Goal: Communication & Community: Answer question/provide support

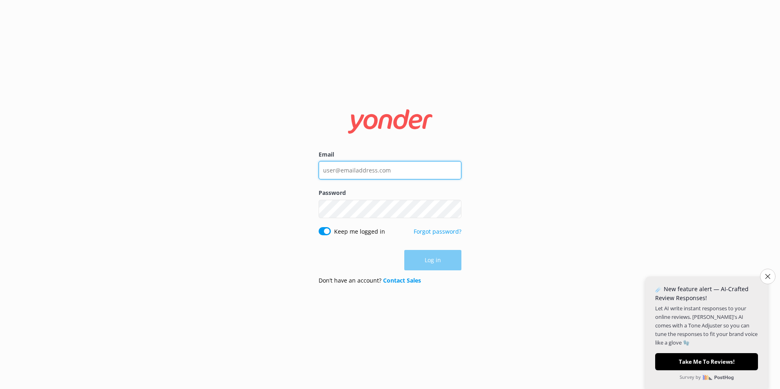
click at [356, 171] on input "Email" at bounding box center [390, 170] width 143 height 18
type input "d"
type input "[EMAIL_ADDRESS][DOMAIN_NAME]"
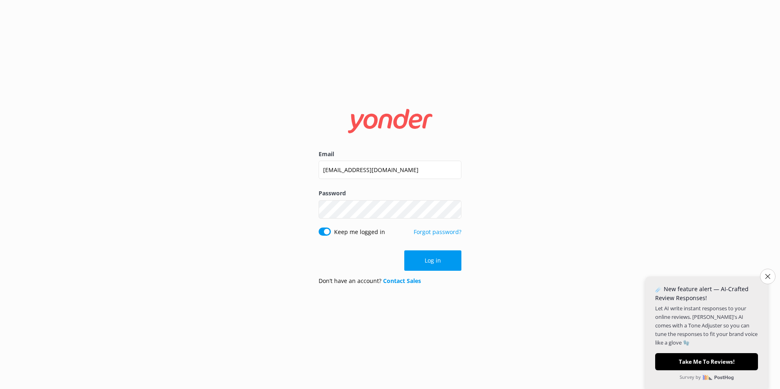
click at [452, 208] on button "Show password" at bounding box center [453, 209] width 16 height 16
click at [446, 255] on button "Log in" at bounding box center [432, 260] width 57 height 20
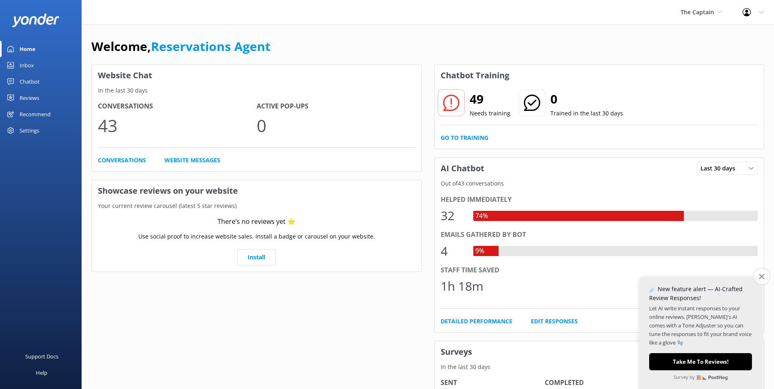
click at [764, 276] on icon "Close survey" at bounding box center [761, 276] width 5 height 5
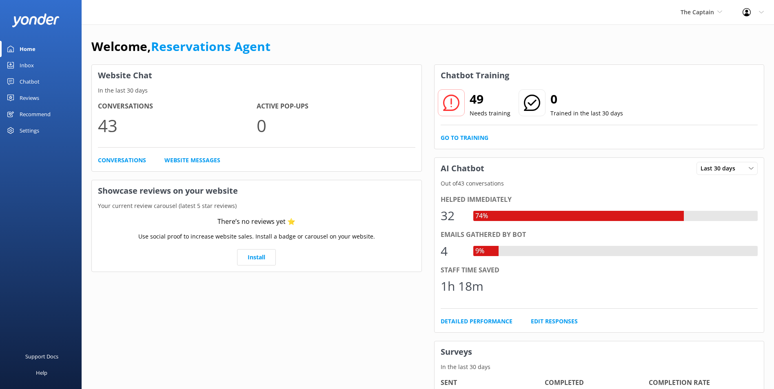
click at [41, 66] on link "Inbox" at bounding box center [41, 65] width 82 height 16
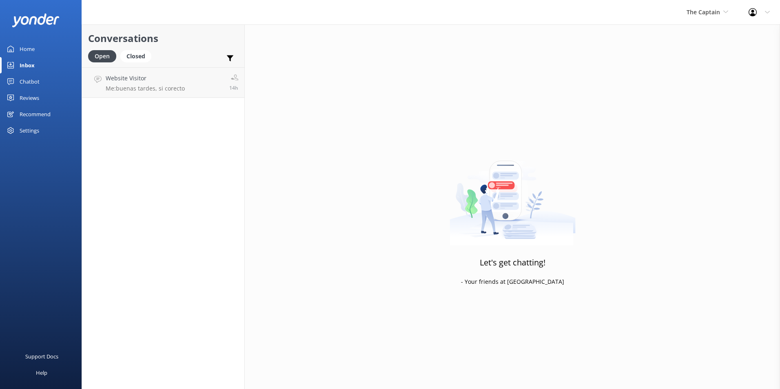
click at [52, 65] on link "Inbox" at bounding box center [41, 65] width 82 height 16
click at [137, 91] on p "Me: buenas tardes, si corecto" at bounding box center [145, 88] width 79 height 7
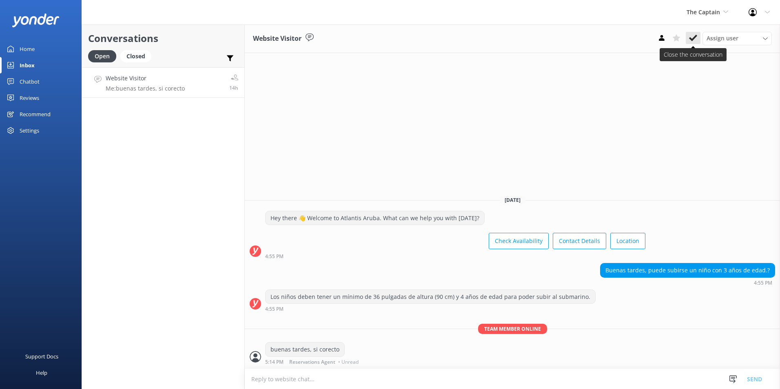
click at [692, 36] on icon at bounding box center [693, 38] width 8 height 8
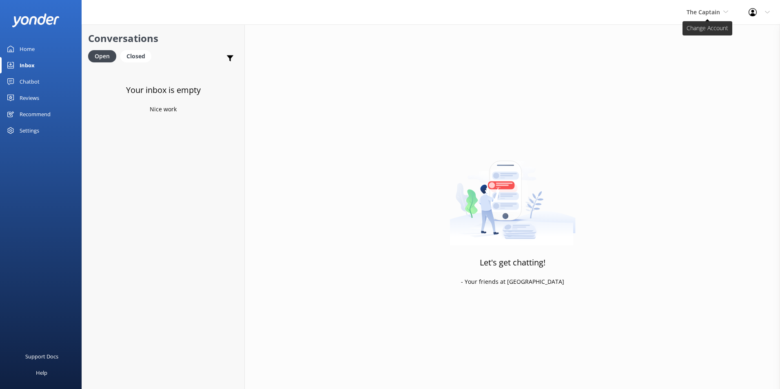
click at [714, 8] on span "The Captain" at bounding box center [703, 12] width 33 height 8
click at [698, 32] on link "De [GEOGRAPHIC_DATA]" at bounding box center [717, 34] width 82 height 20
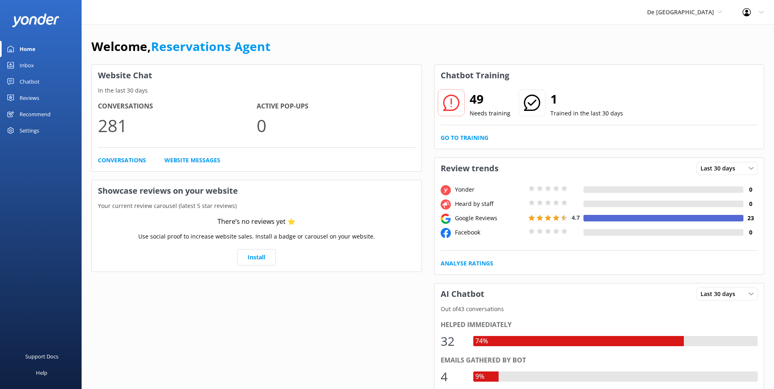
click at [41, 63] on link "Inbox" at bounding box center [41, 65] width 82 height 16
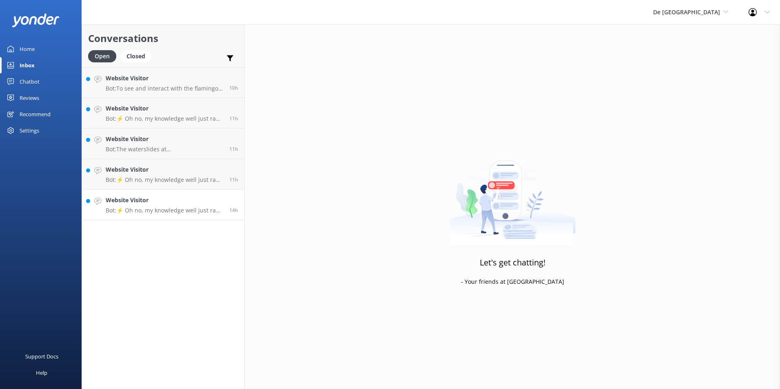
click at [147, 201] on h4 "Website Visitor" at bounding box center [164, 200] width 117 height 9
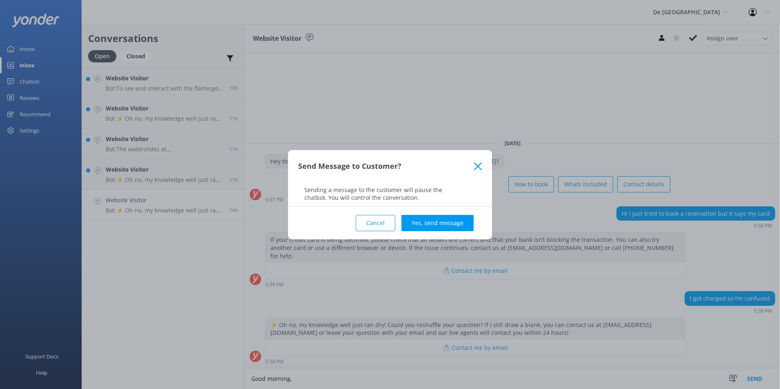
click at [372, 222] on button "Cancel" at bounding box center [376, 223] width 40 height 16
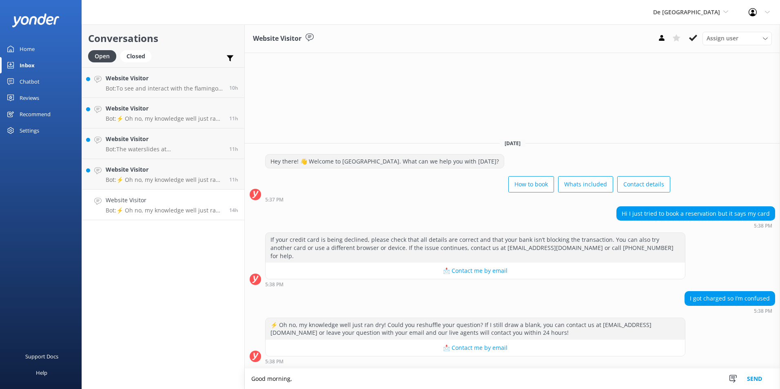
click at [299, 380] on textarea "Good morning," at bounding box center [512, 379] width 535 height 20
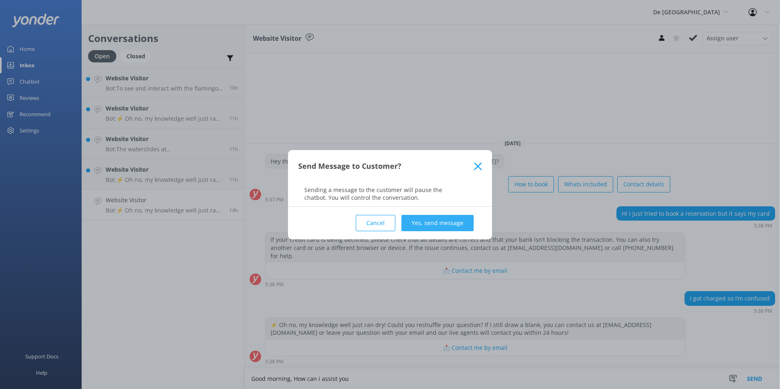
type textarea "Good morning, How can i assist you"
click at [459, 221] on button "Yes, send message" at bounding box center [437, 223] width 72 height 16
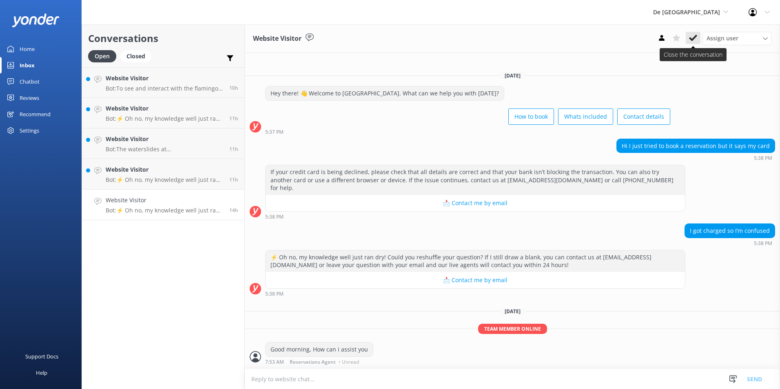
click at [696, 34] on icon at bounding box center [693, 38] width 8 height 8
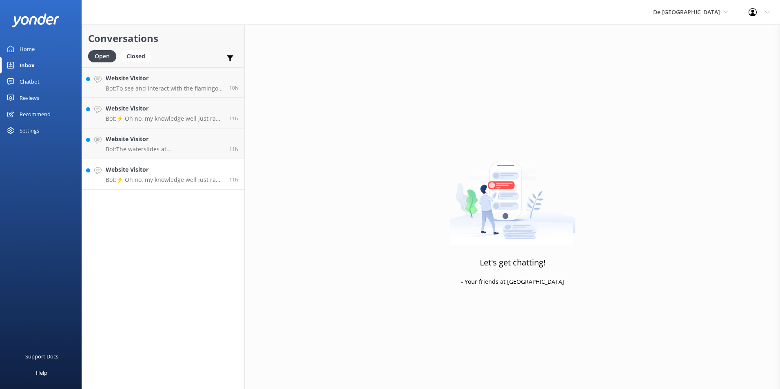
click at [185, 177] on p "Bot: ⚡ Oh no, my knowledge well just ran dry! Could you reshuffle your question…" at bounding box center [164, 179] width 117 height 7
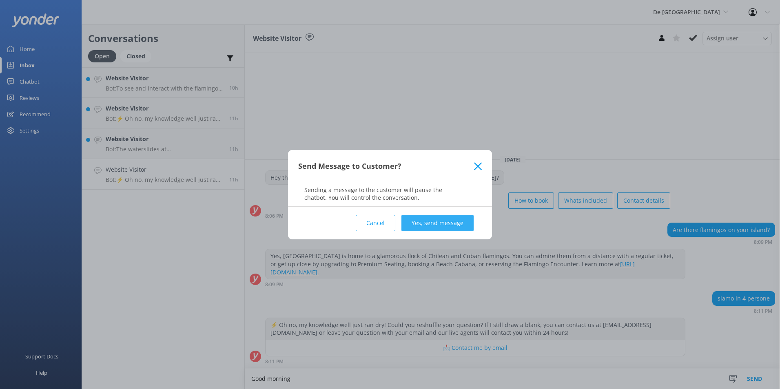
type textarea "Good morning"
click at [448, 218] on button "Yes, send message" at bounding box center [437, 223] width 72 height 16
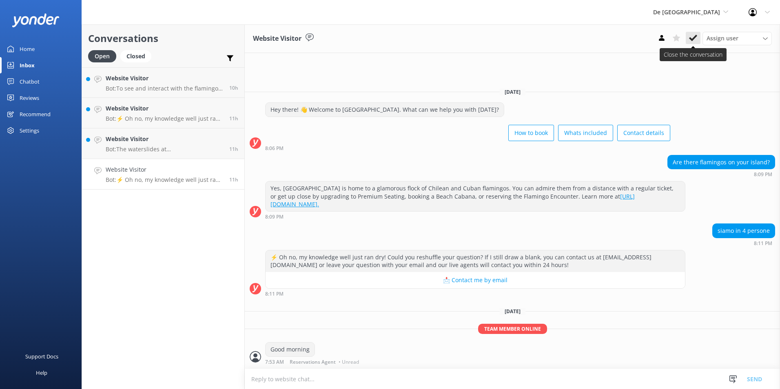
click at [693, 39] on use at bounding box center [693, 38] width 8 height 7
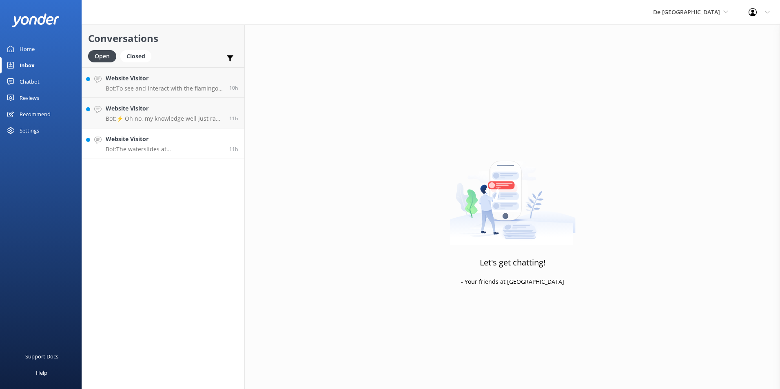
click at [164, 133] on link "Website Visitor Bot: The waterslides at [GEOGRAPHIC_DATA] will be closed for ma…" at bounding box center [163, 144] width 162 height 31
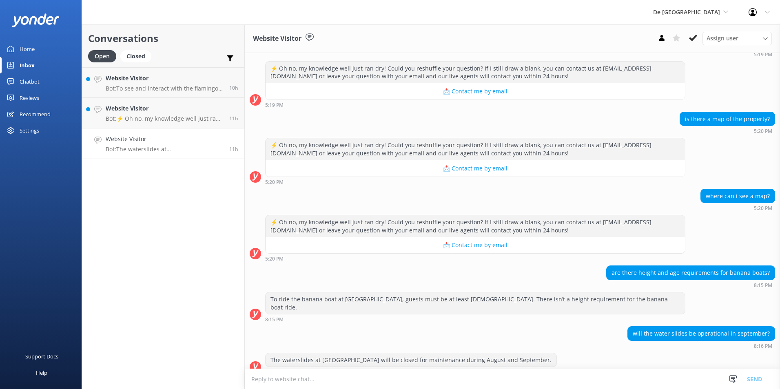
scroll to position [361, 0]
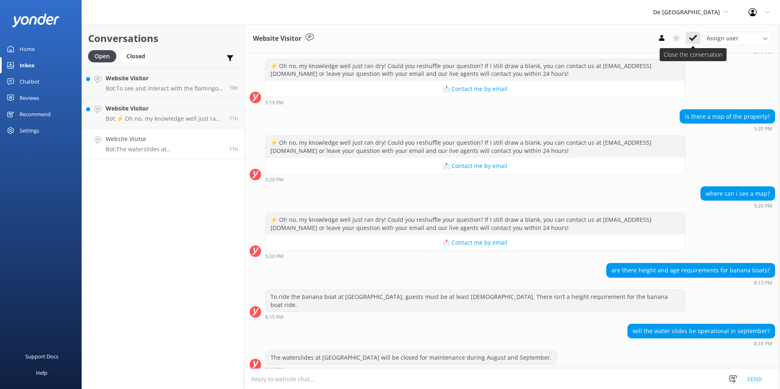
click at [692, 35] on icon at bounding box center [693, 38] width 8 height 8
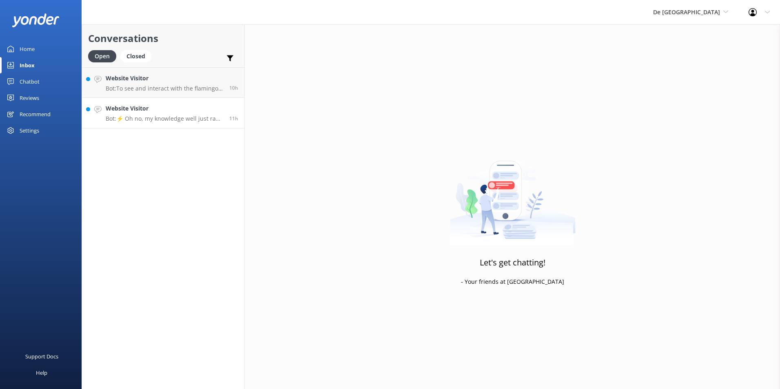
click at [158, 115] on div "Website Visitor Bot: ⚡ Oh no, my knowledge well just ran dry! Could you reshuff…" at bounding box center [164, 113] width 117 height 18
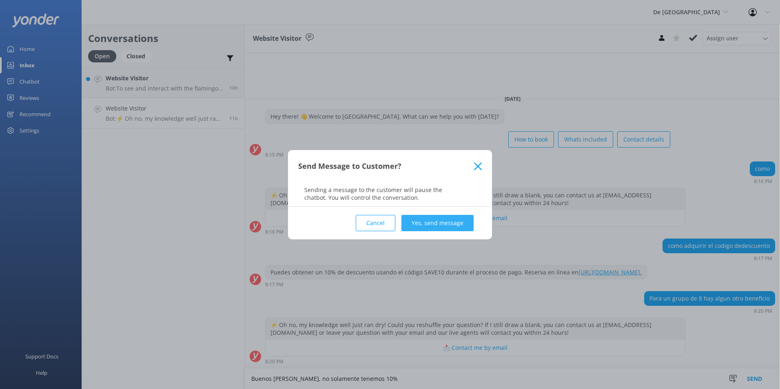
type textarea "Buenos [PERSON_NAME], no solamente tenemos 10%"
click at [442, 226] on button "Yes, send message" at bounding box center [437, 223] width 72 height 16
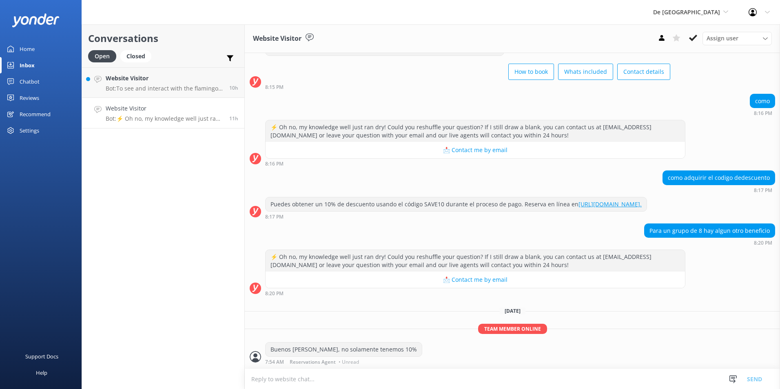
scroll to position [41, 0]
click at [690, 35] on icon at bounding box center [693, 38] width 8 height 8
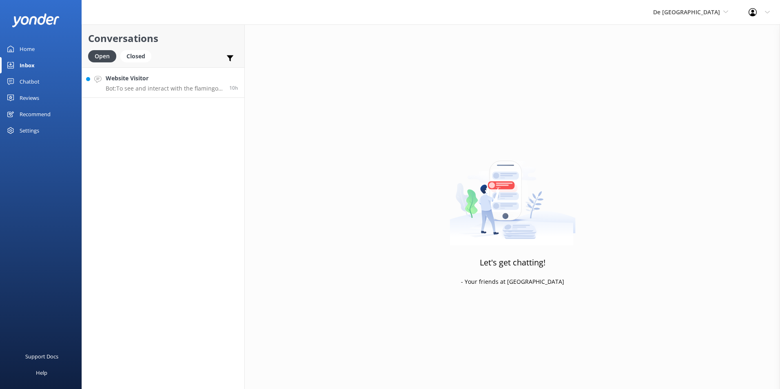
click at [175, 75] on h4 "Website Visitor" at bounding box center [164, 78] width 117 height 9
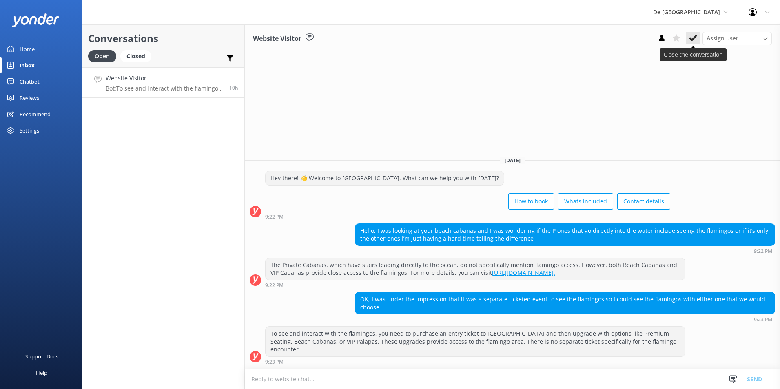
click at [696, 37] on use at bounding box center [693, 38] width 8 height 7
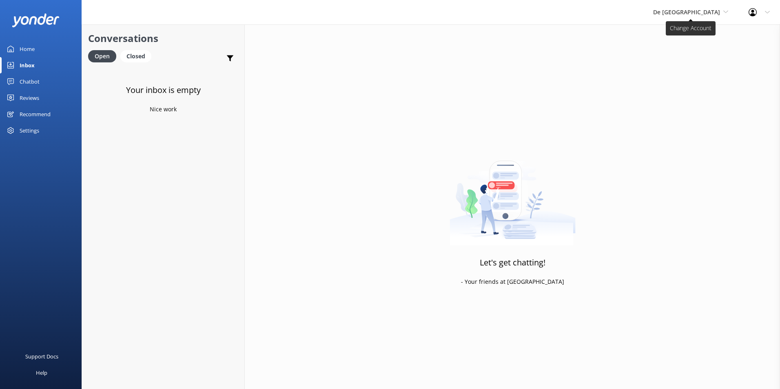
click at [718, 10] on span "De [GEOGRAPHIC_DATA]" at bounding box center [686, 12] width 67 height 8
click at [698, 73] on link "The Captain" at bounding box center [684, 74] width 82 height 20
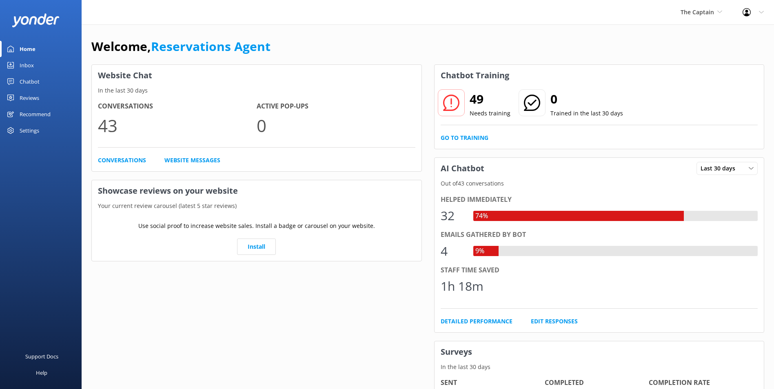
click at [31, 66] on div "Inbox" at bounding box center [27, 65] width 14 height 16
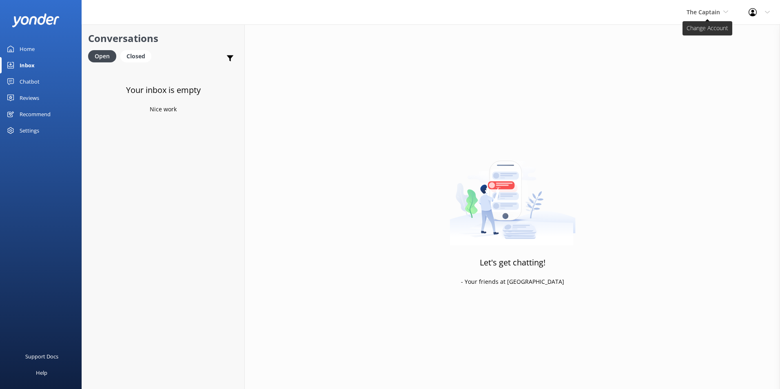
click at [708, 8] on span "The Captain" at bounding box center [708, 12] width 42 height 9
click at [706, 49] on link "Aruba's Activities Expert" at bounding box center [717, 54] width 82 height 20
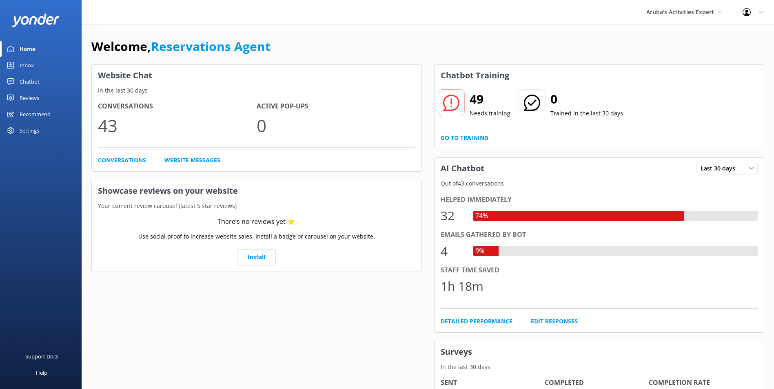
click at [32, 63] on div "Inbox" at bounding box center [27, 65] width 14 height 16
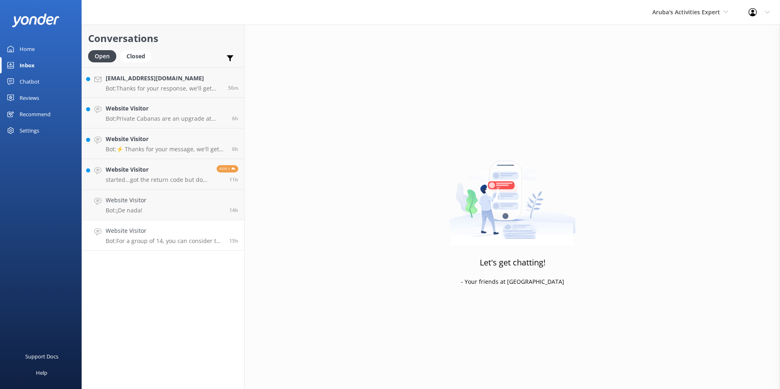
click at [135, 235] on h4 "Website Visitor" at bounding box center [164, 230] width 117 height 9
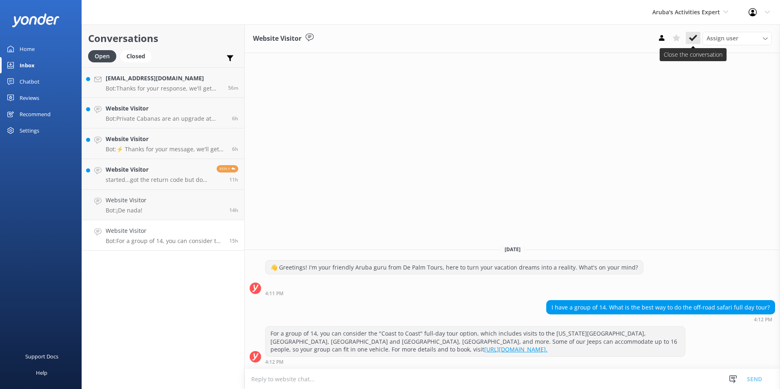
click at [695, 39] on icon at bounding box center [693, 38] width 8 height 8
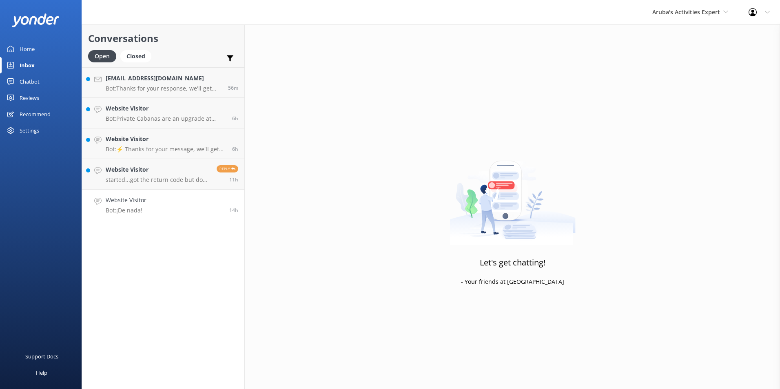
click at [135, 210] on p "Bot: ¡De nada!" at bounding box center [126, 210] width 41 height 7
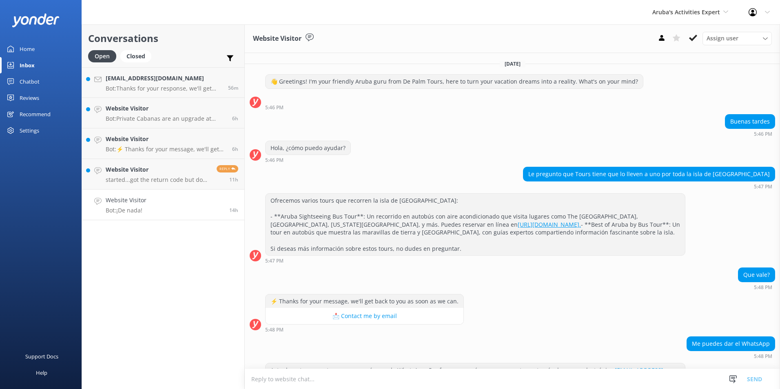
scroll to position [81, 0]
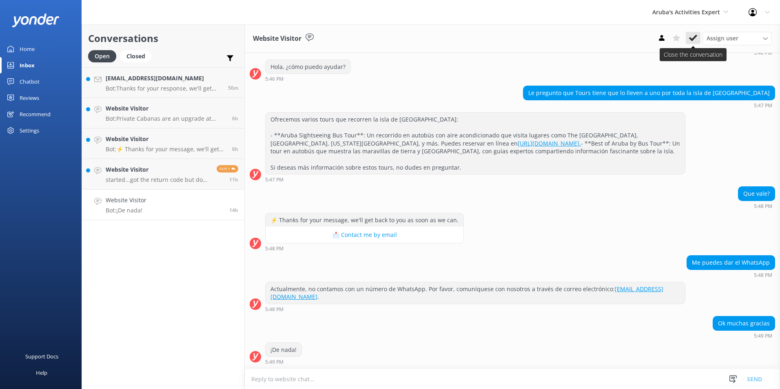
click at [692, 35] on icon at bounding box center [693, 38] width 8 height 8
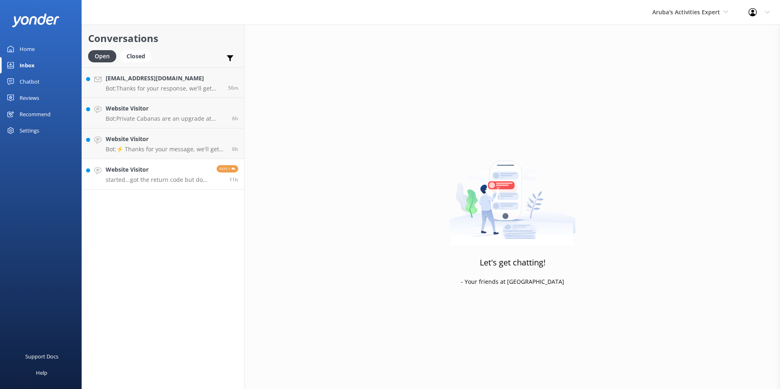
click at [164, 181] on p "started...got the return code but do not see where to put it" at bounding box center [158, 179] width 105 height 7
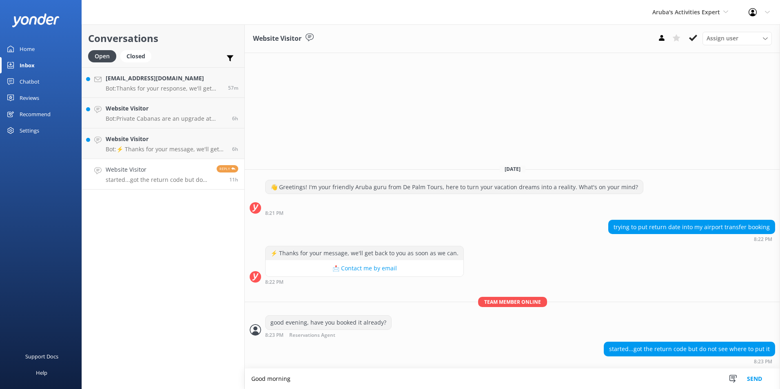
type textarea "Good morning"
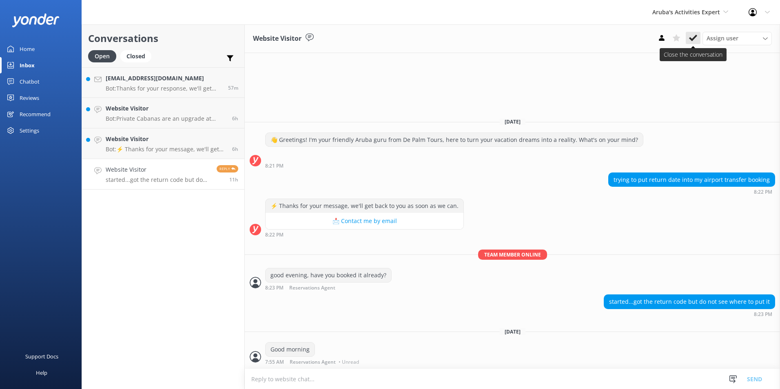
click at [695, 34] on icon at bounding box center [693, 38] width 8 height 8
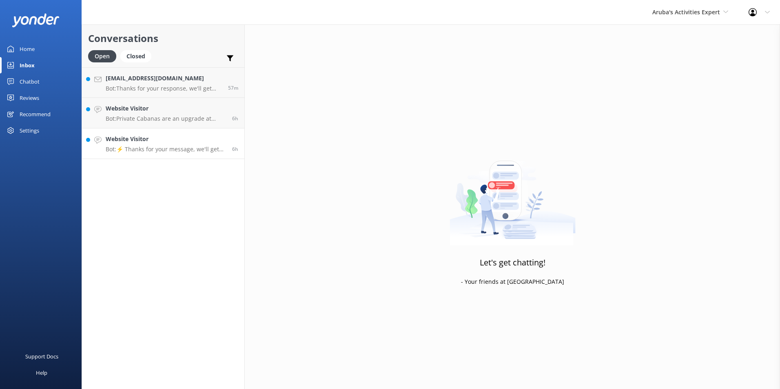
click at [147, 143] on h4 "Website Visitor" at bounding box center [166, 139] width 120 height 9
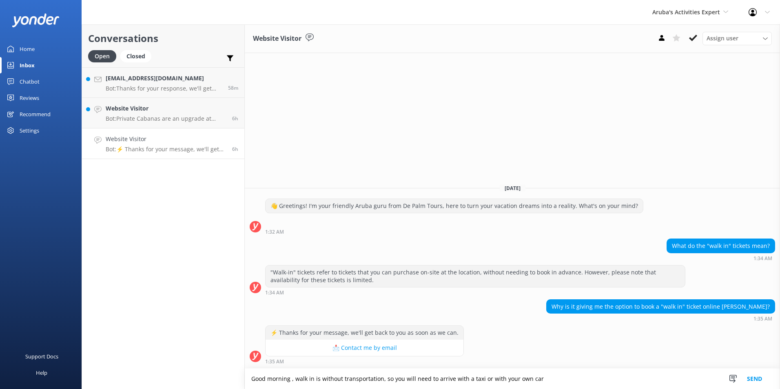
click at [536, 376] on textarea "Good morning , walk in is without transportation, so you will need to arrive wi…" at bounding box center [512, 379] width 535 height 20
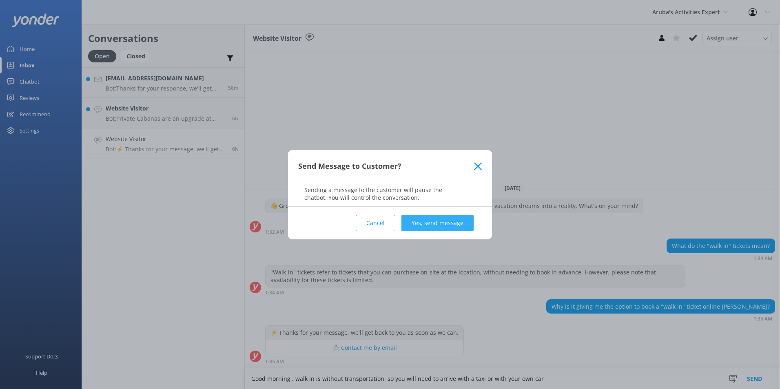
type textarea "Good morning , walk in is without transportation, so you will need to arrive wi…"
click at [436, 218] on button "Yes, send message" at bounding box center [437, 223] width 72 height 16
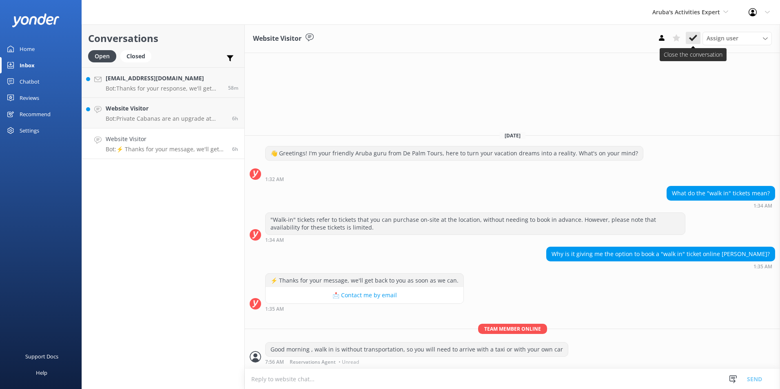
click at [691, 34] on icon at bounding box center [693, 38] width 8 height 8
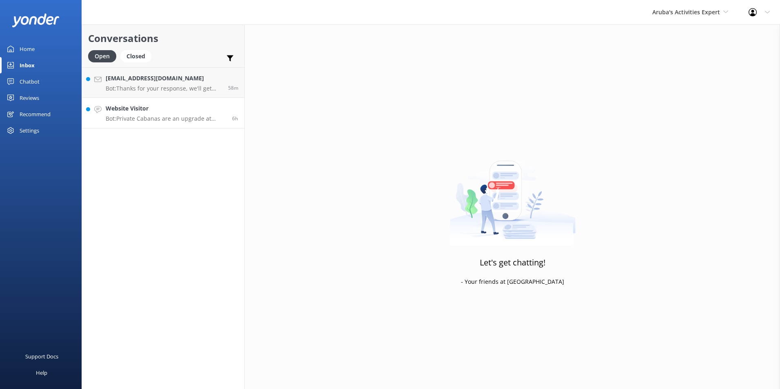
click at [137, 111] on h4 "Website Visitor" at bounding box center [166, 108] width 120 height 9
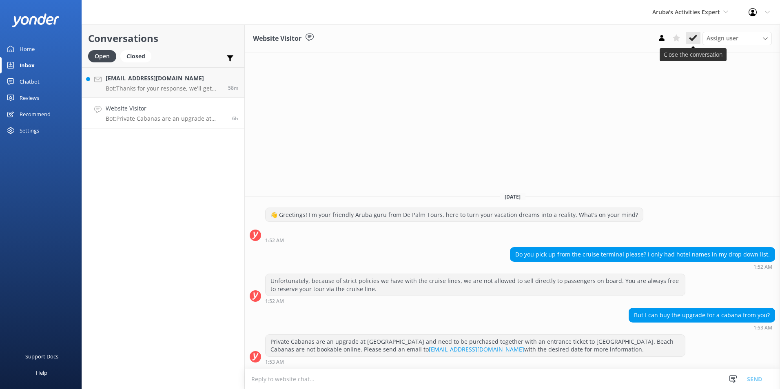
click at [694, 36] on icon at bounding box center [693, 38] width 8 height 8
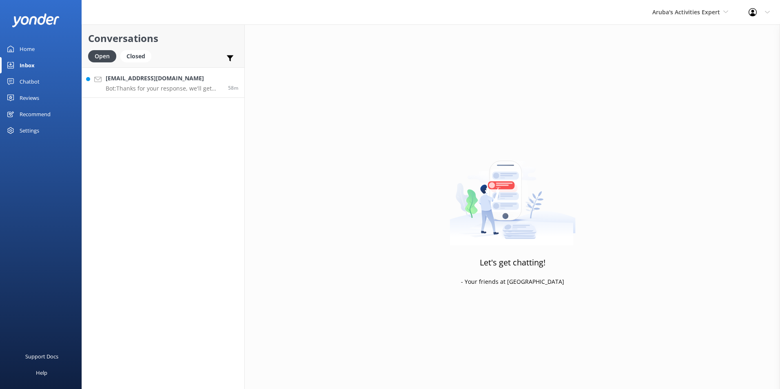
click at [142, 86] on p "Bot: Thanks for your response, we'll get back to you as soon as we can during o…" at bounding box center [164, 88] width 116 height 7
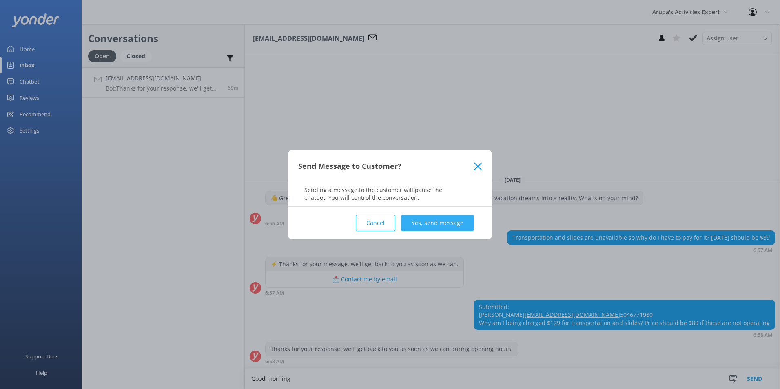
type textarea "Good morning"
click at [424, 224] on button "Yes, send message" at bounding box center [437, 223] width 72 height 16
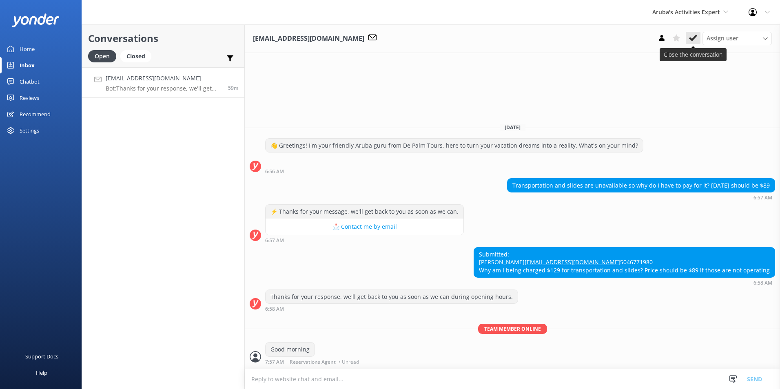
click at [692, 39] on use at bounding box center [693, 38] width 8 height 7
